Goal: Register for event/course

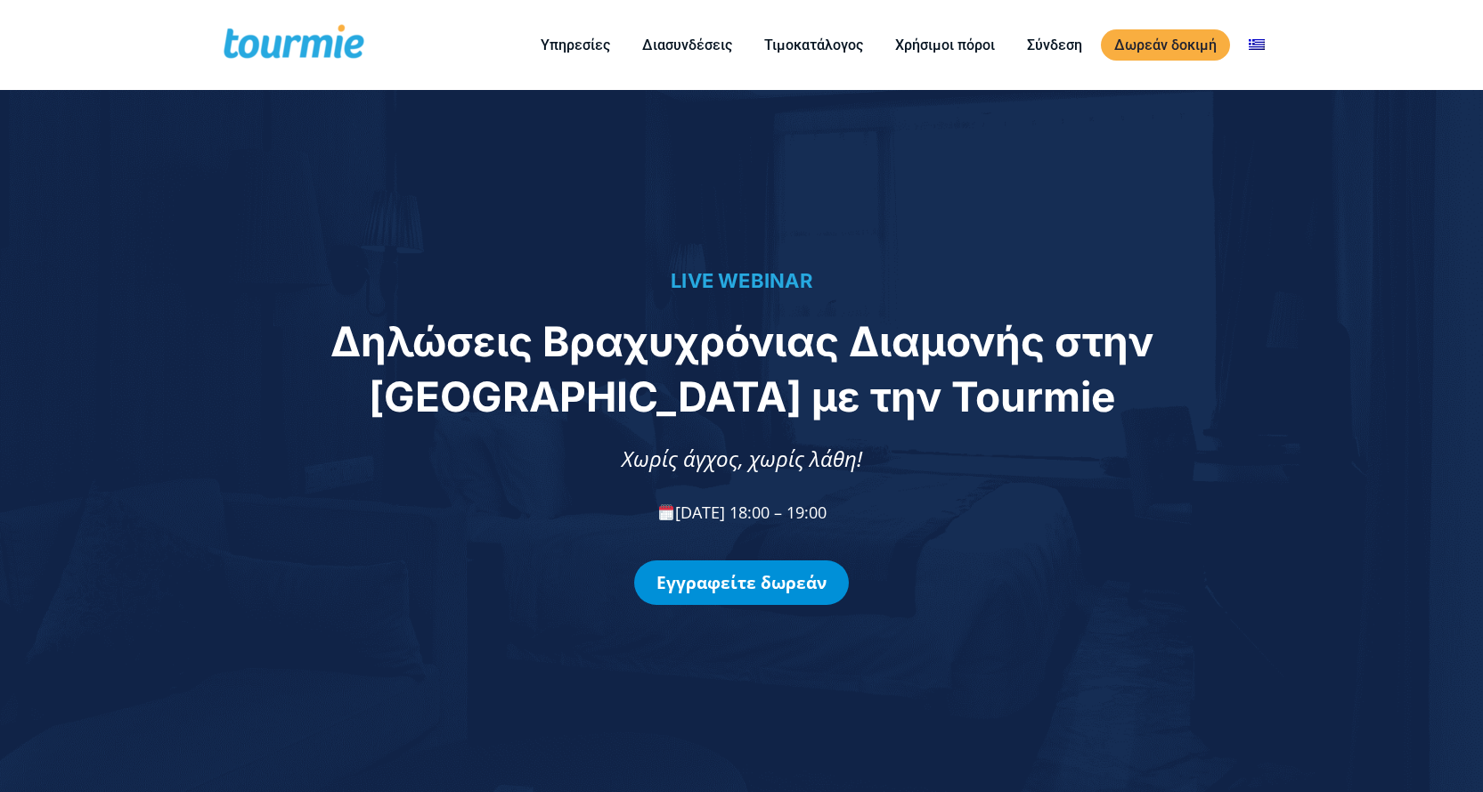
drag, startPoint x: 0, startPoint y: 0, endPoint x: 752, endPoint y: 585, distance: 952.4
click at [752, 585] on link "Εγγραφείτε δωρεάν" at bounding box center [741, 582] width 215 height 45
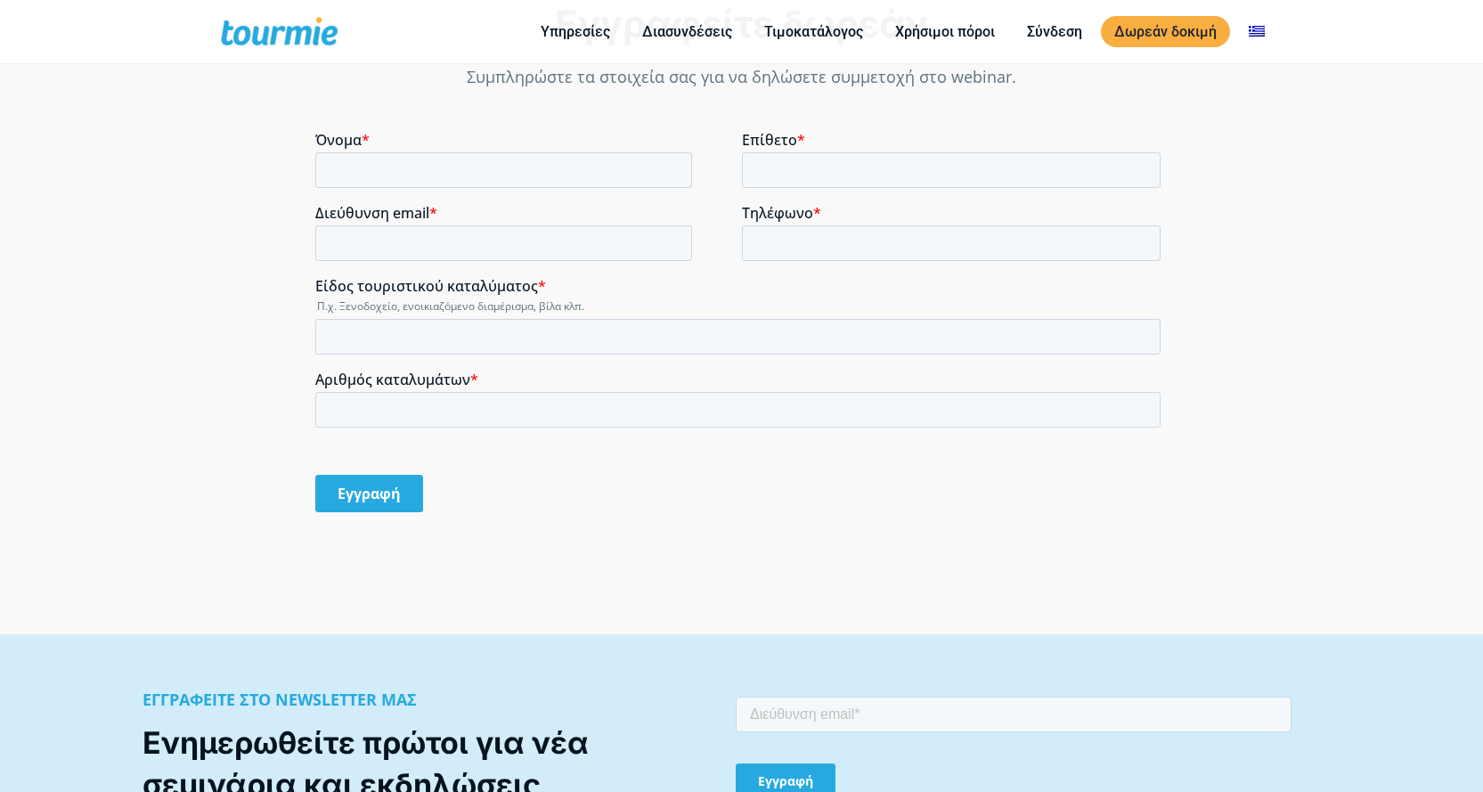
scroll to position [1456, 0]
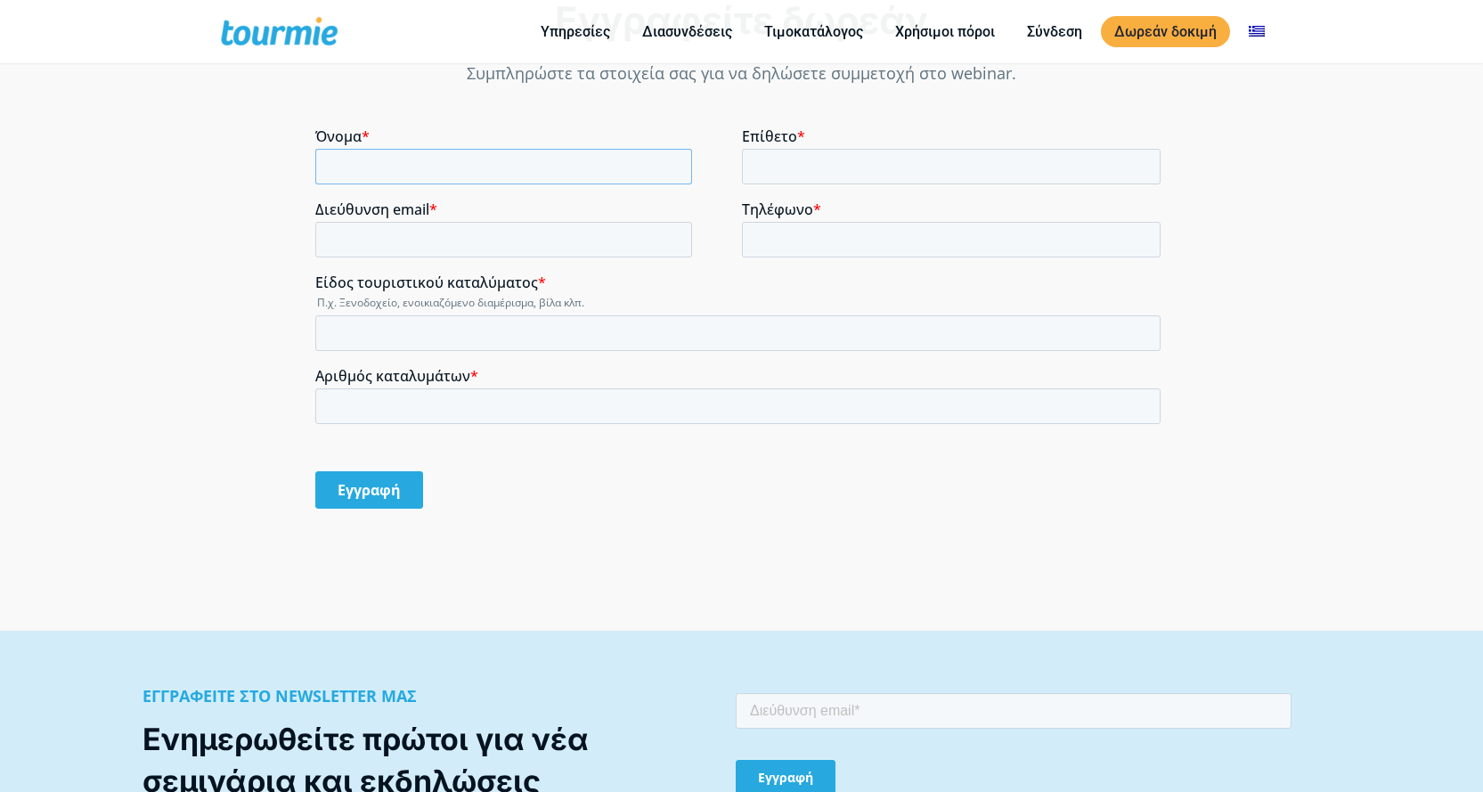
click at [440, 175] on input "Όνομα *" at bounding box center [503, 167] width 377 height 36
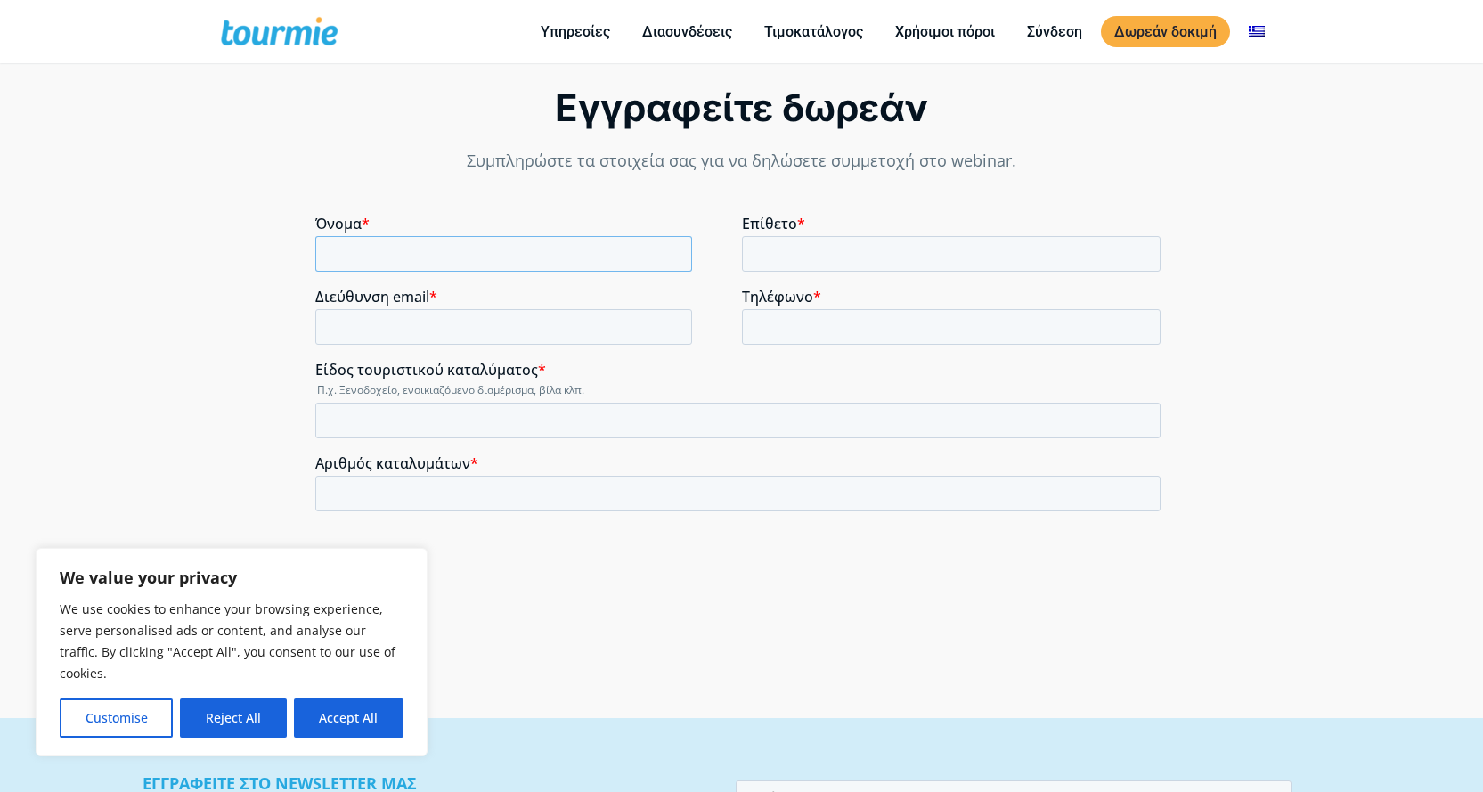
scroll to position [1366, 0]
click at [440, 249] on input "Όνομα *" at bounding box center [503, 257] width 377 height 36
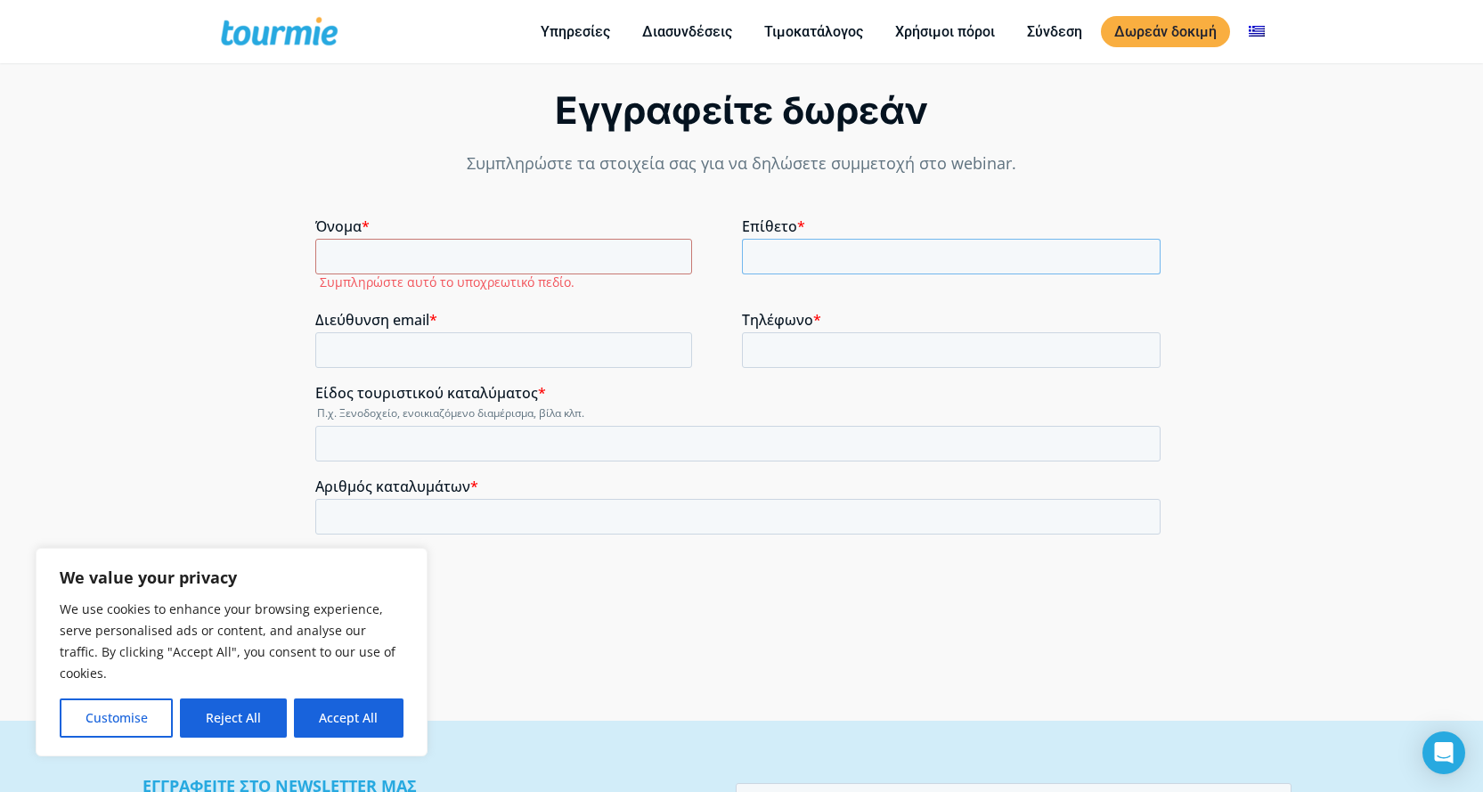
click at [780, 265] on input "Επίθετο *" at bounding box center [951, 257] width 419 height 36
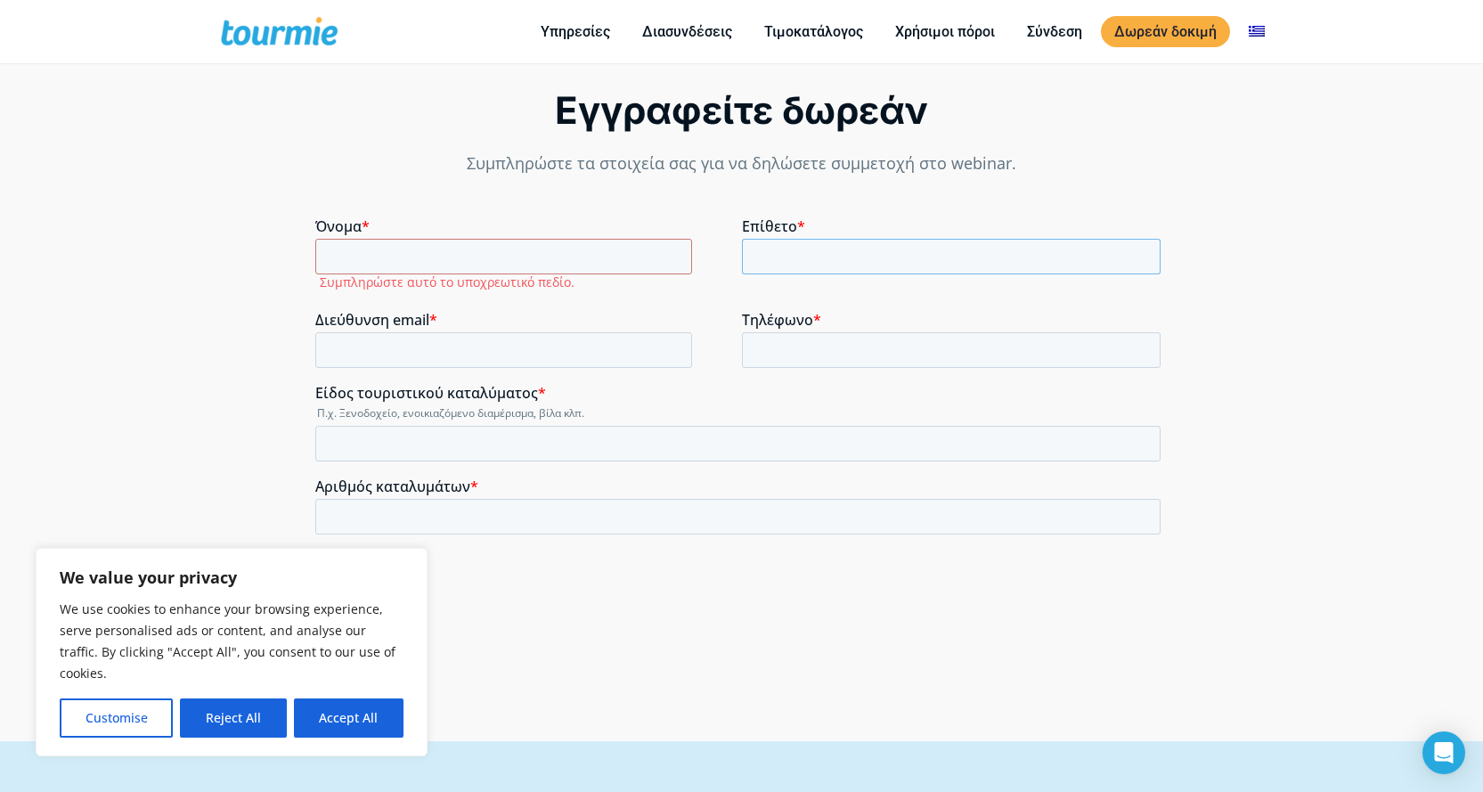
type input "ΜΑΓΚΟΣ"
click at [450, 345] on input "Διεύθυνση email *" at bounding box center [503, 350] width 377 height 36
type input "[EMAIL_ADDRESS][DOMAIN_NAME]"
click at [762, 356] on input "Τηλέφωνο *" at bounding box center [951, 350] width 419 height 36
type input "[PHONE_NUMBER]"
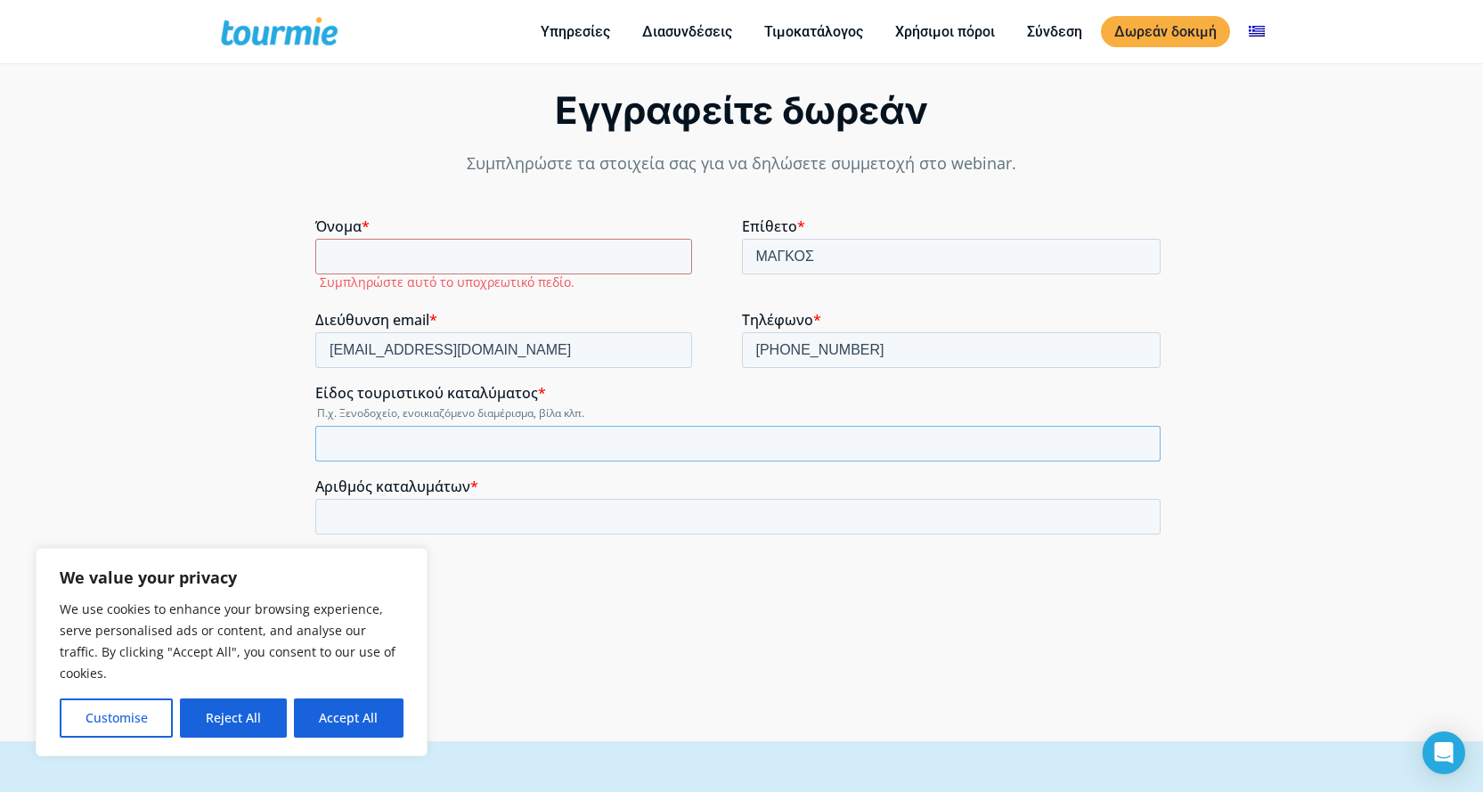
click at [336, 437] on input "Είδος τουριστικού καταλύματος *" at bounding box center [737, 444] width 845 height 36
type input "d"
type input "διαμερισμα"
click at [359, 522] on input "Αριθμός καταλυμάτων *" at bounding box center [737, 517] width 845 height 36
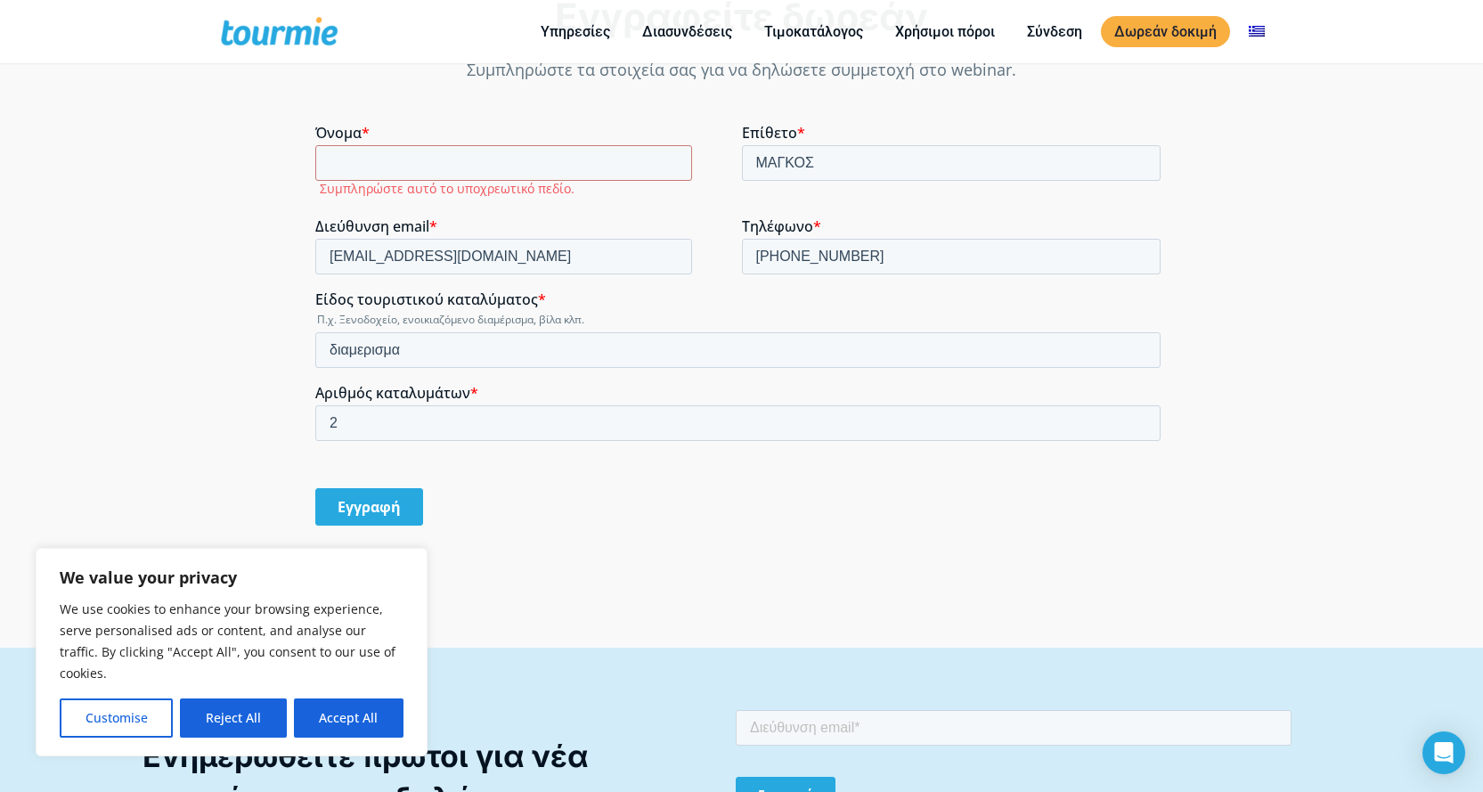
scroll to position [1544, 0]
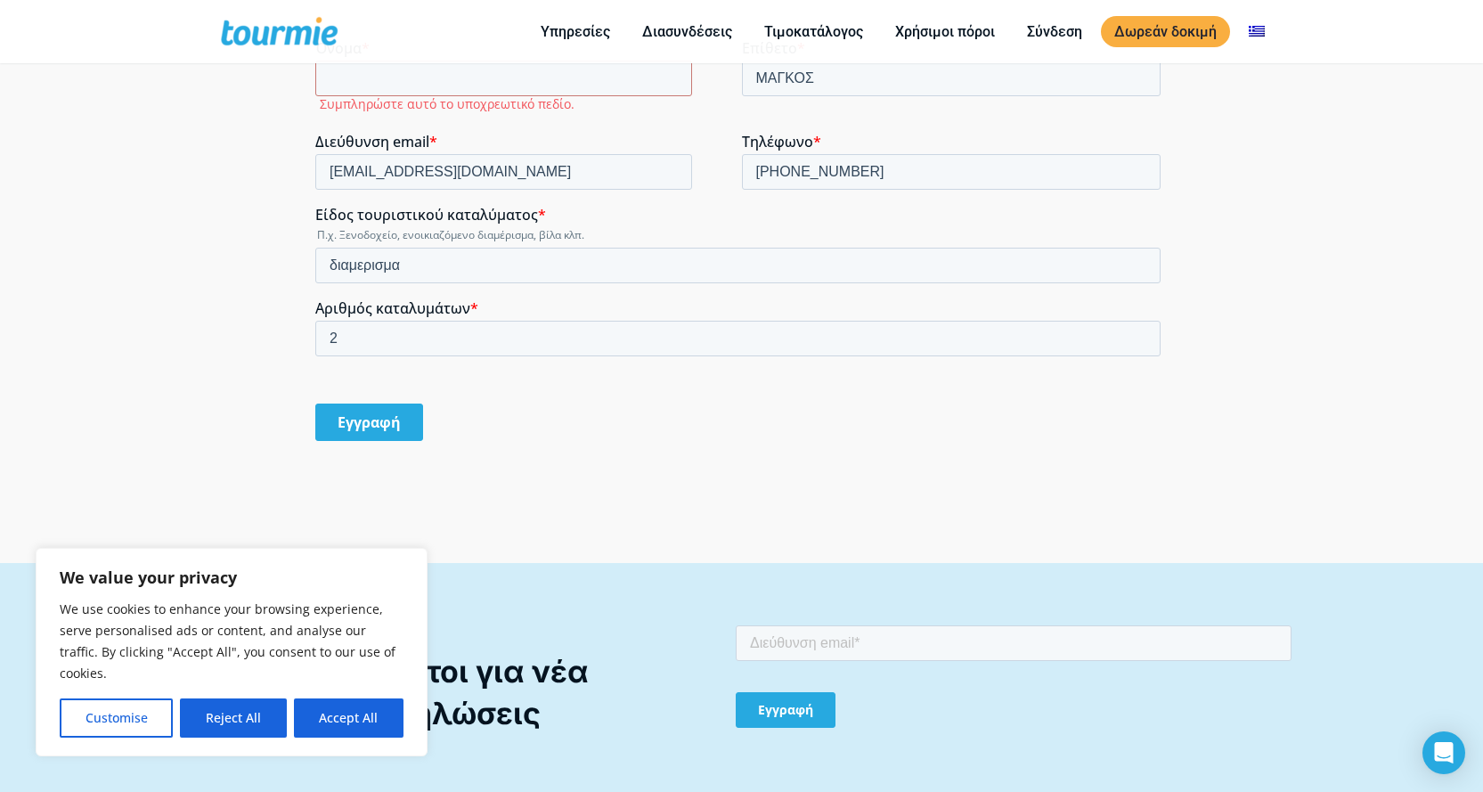
click at [392, 416] on input "Εγγραφή" at bounding box center [369, 421] width 108 height 37
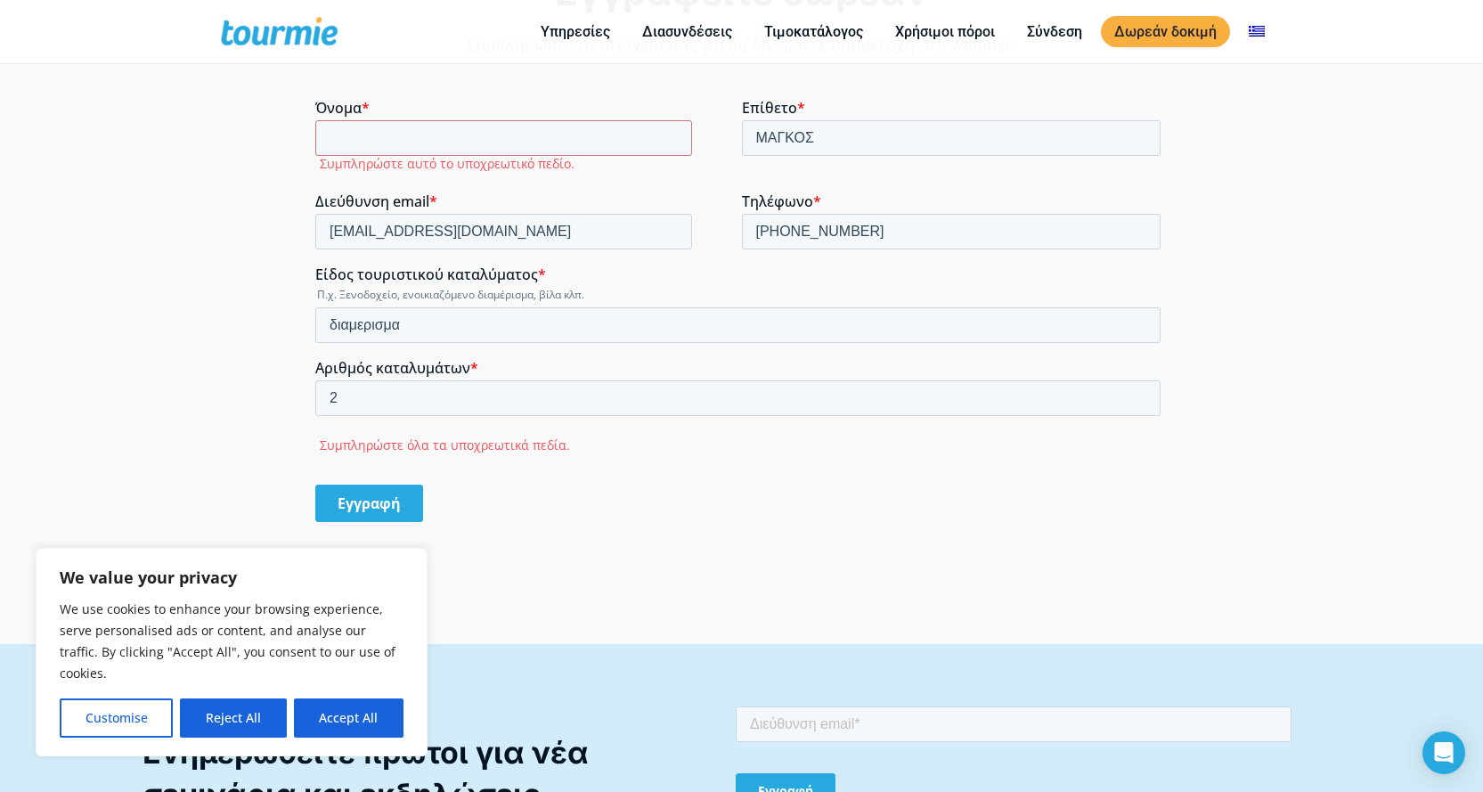
scroll to position [1455, 0]
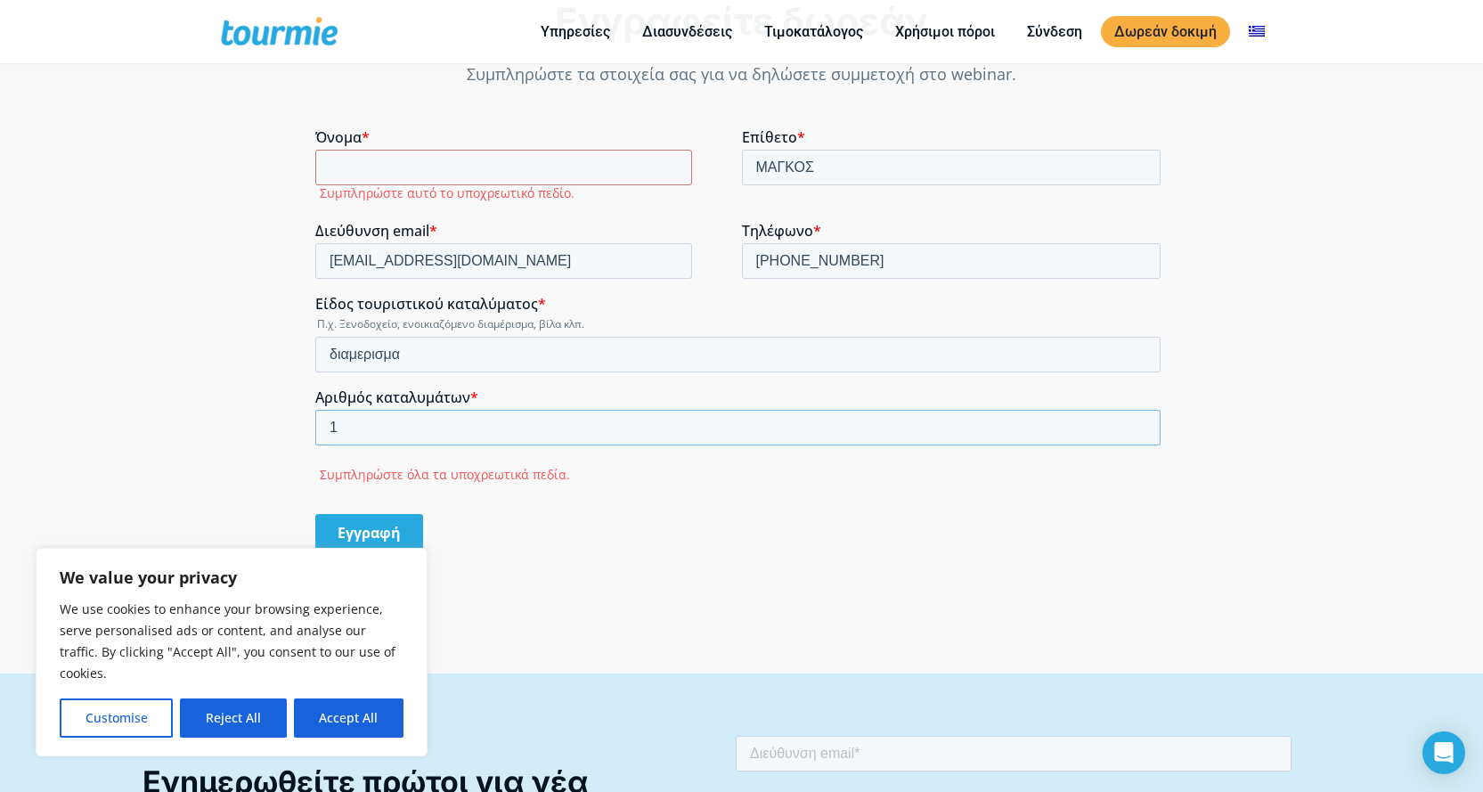
type input "1"
click at [1138, 428] on input "1" at bounding box center [737, 428] width 845 height 36
click at [382, 165] on input "Όνομα *" at bounding box center [503, 168] width 377 height 36
type input "[PERSON_NAME]"
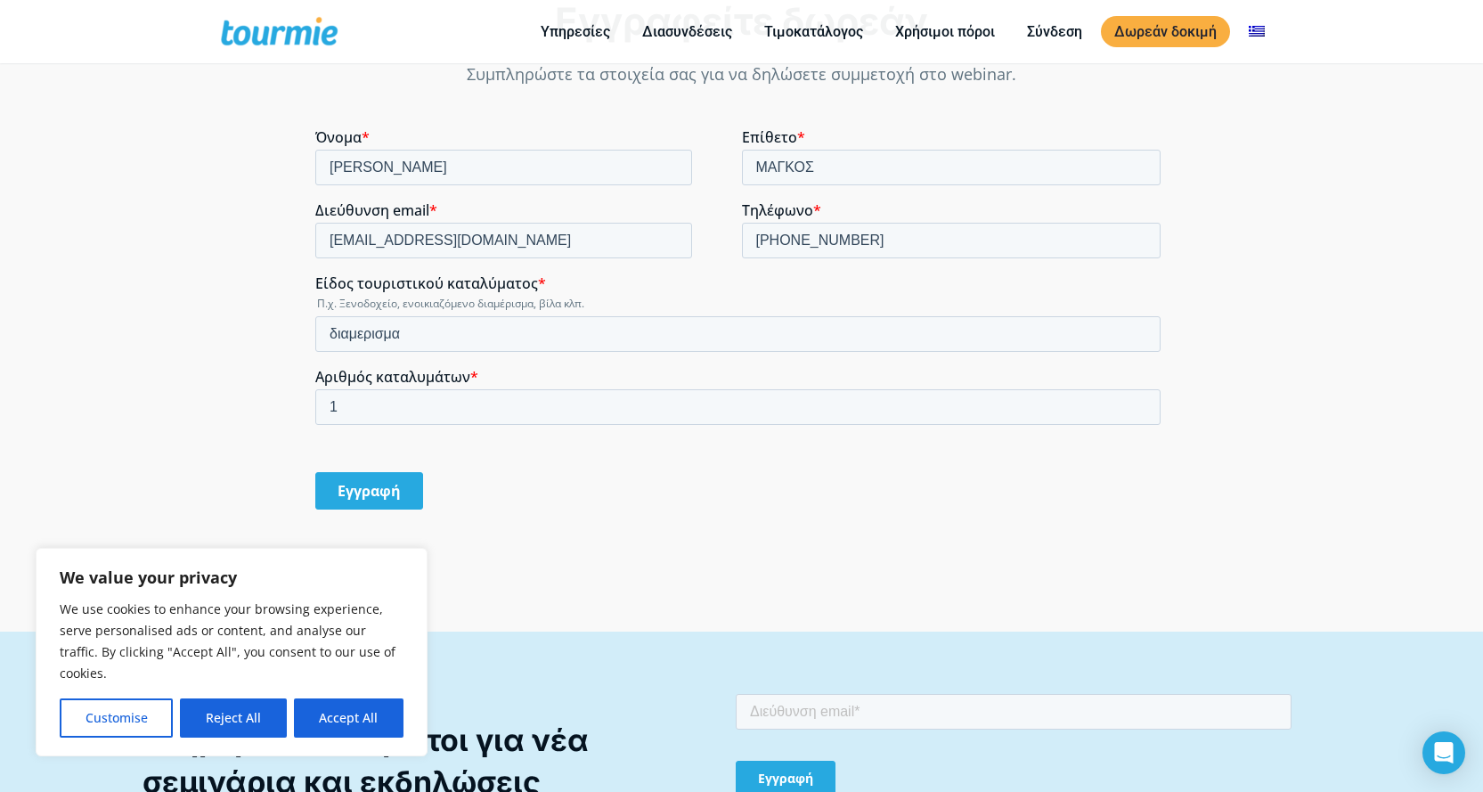
click at [372, 484] on input "Εγγραφή" at bounding box center [369, 490] width 108 height 37
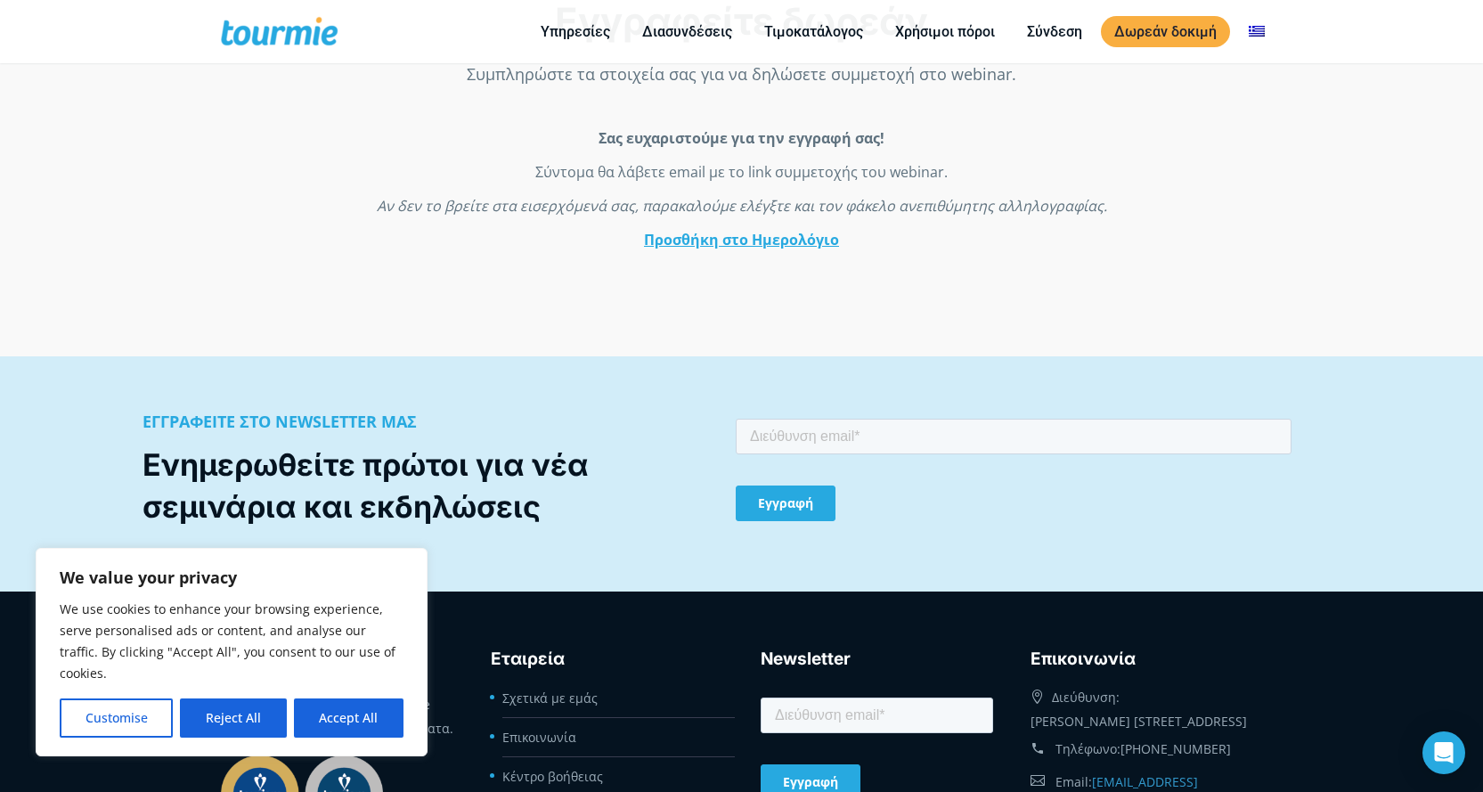
click at [817, 238] on link "Προσθήκη στο Ημερολόγιο" at bounding box center [741, 240] width 195 height 20
